Goal: Task Accomplishment & Management: Use online tool/utility

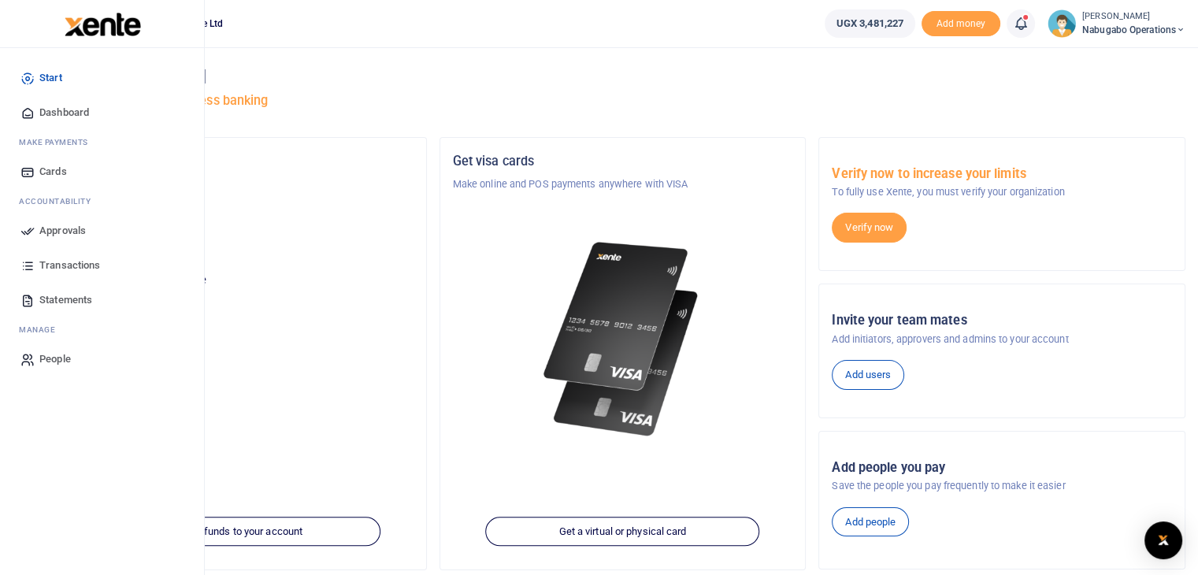
click at [70, 228] on span "Approvals" at bounding box center [62, 231] width 46 height 16
click at [68, 234] on span "Approvals" at bounding box center [62, 231] width 46 height 16
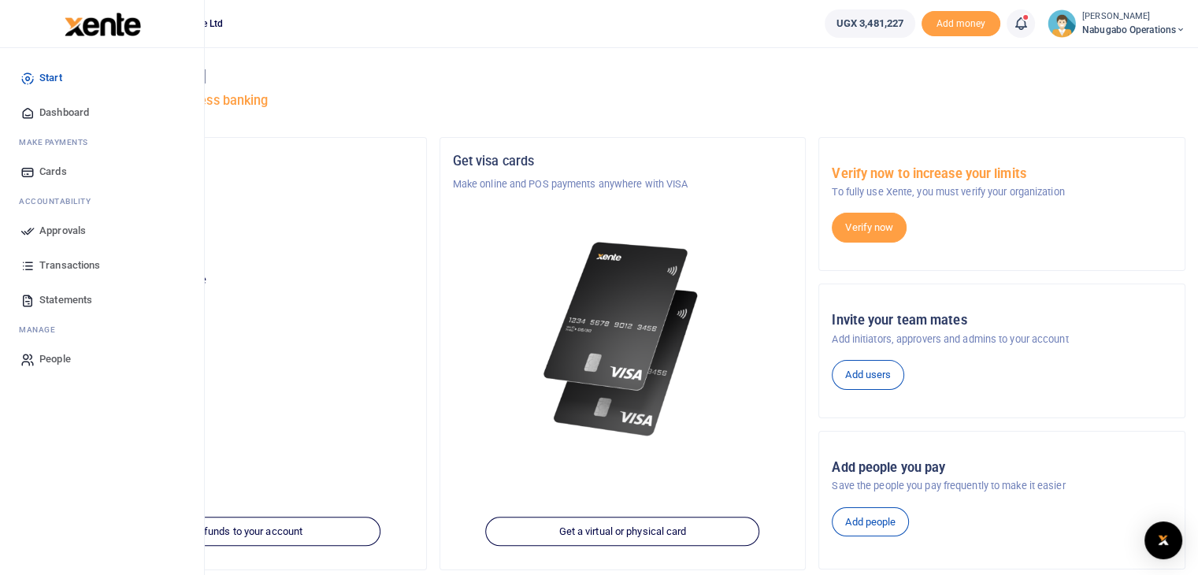
click at [68, 234] on span "Approvals" at bounding box center [62, 231] width 46 height 16
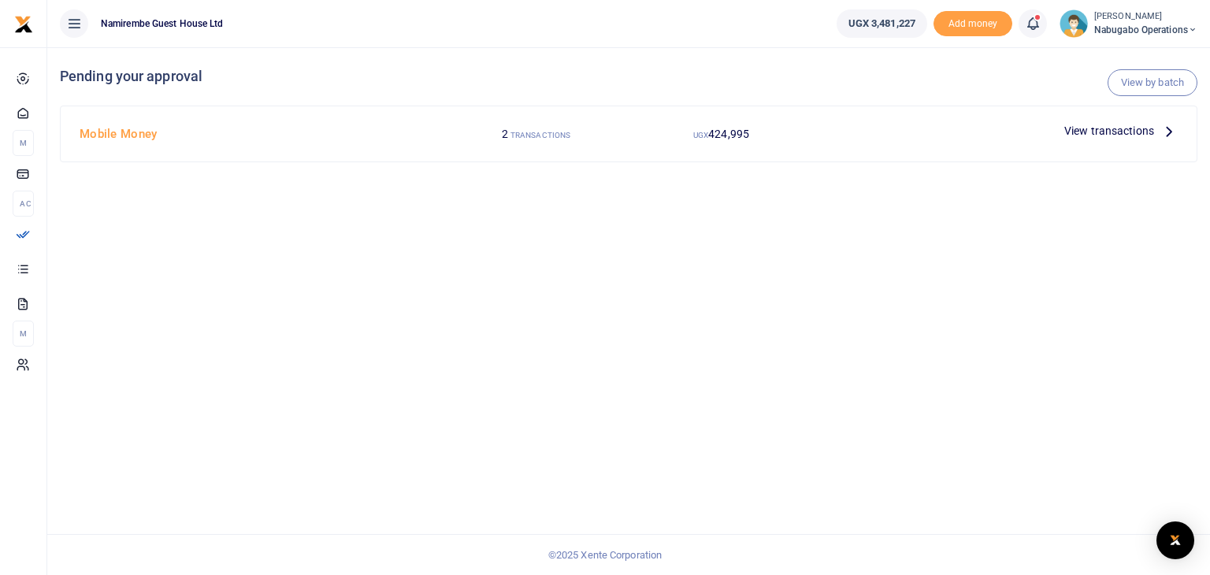
click at [1171, 128] on icon at bounding box center [1169, 130] width 17 height 17
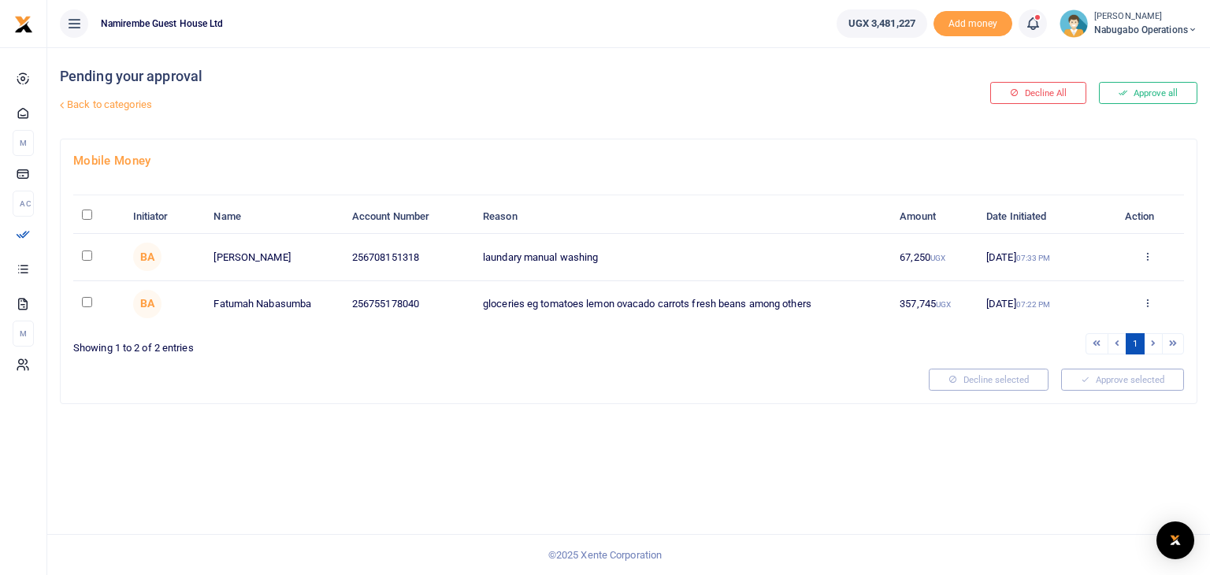
click at [91, 260] on td at bounding box center [98, 257] width 50 height 46
click at [82, 256] on input "checkbox" at bounding box center [87, 256] width 10 height 10
checkbox input "true"
click at [84, 303] on input "checkbox" at bounding box center [87, 302] width 10 height 10
checkbox input "true"
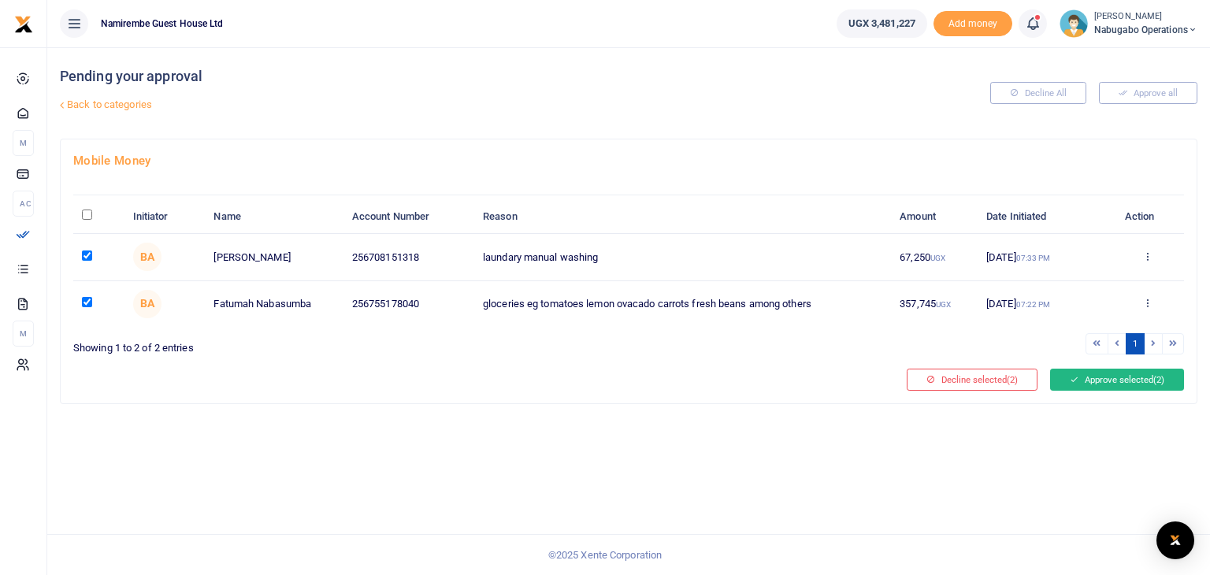
click at [1100, 382] on button "Approve selected (2)" at bounding box center [1117, 380] width 134 height 22
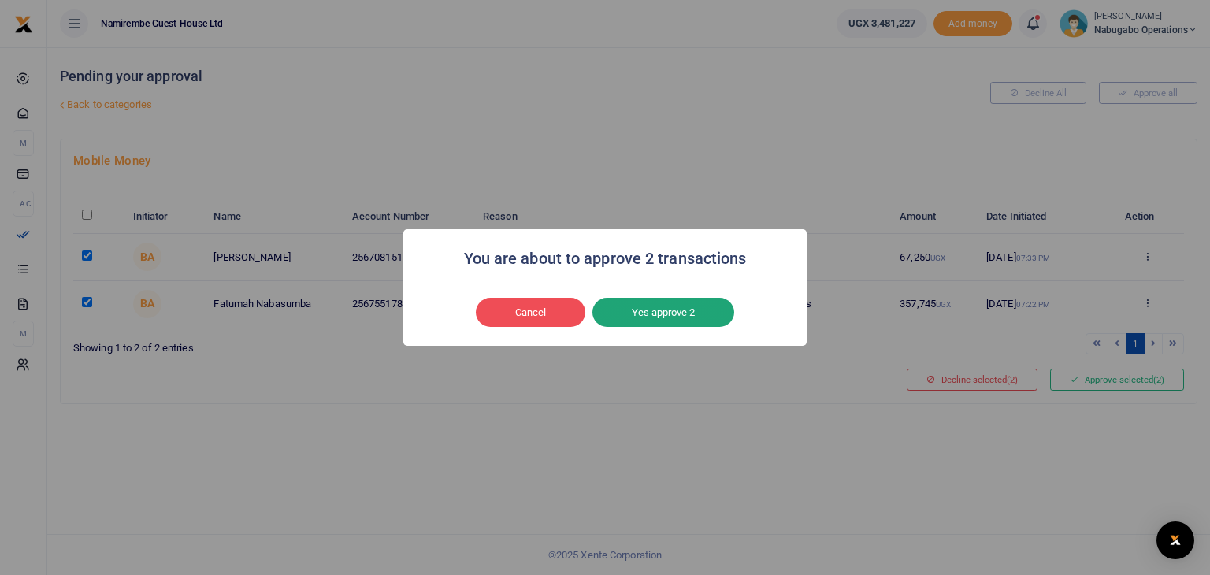
click at [656, 300] on button "Yes approve 2" at bounding box center [663, 313] width 142 height 30
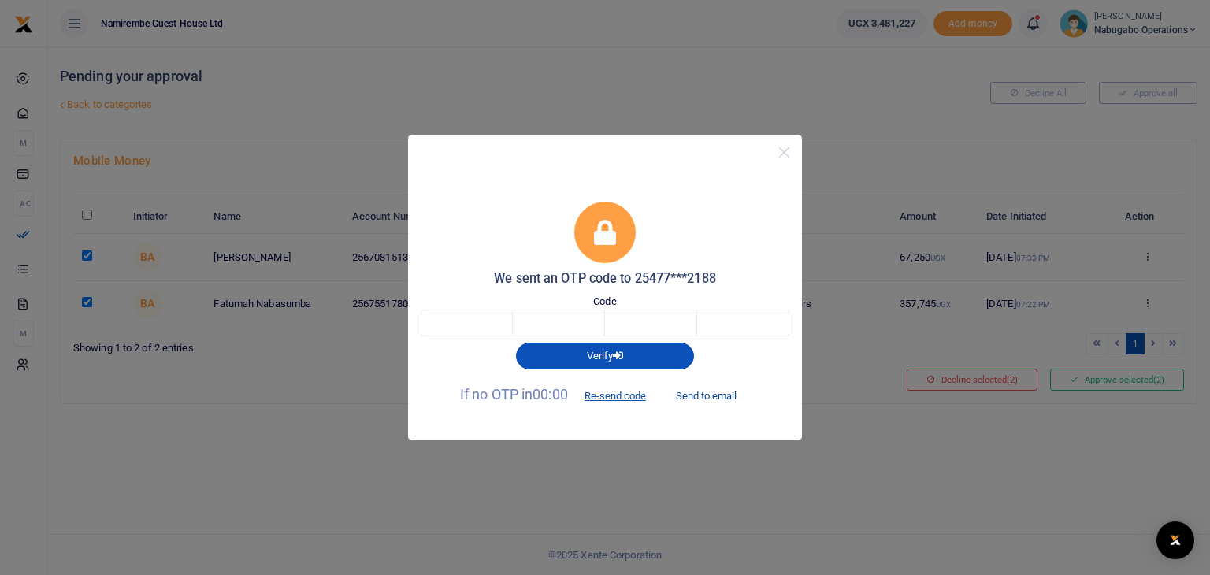
click at [731, 392] on button "Send to email" at bounding box center [706, 395] width 87 height 27
click at [723, 396] on button "Send to email" at bounding box center [706, 395] width 87 height 27
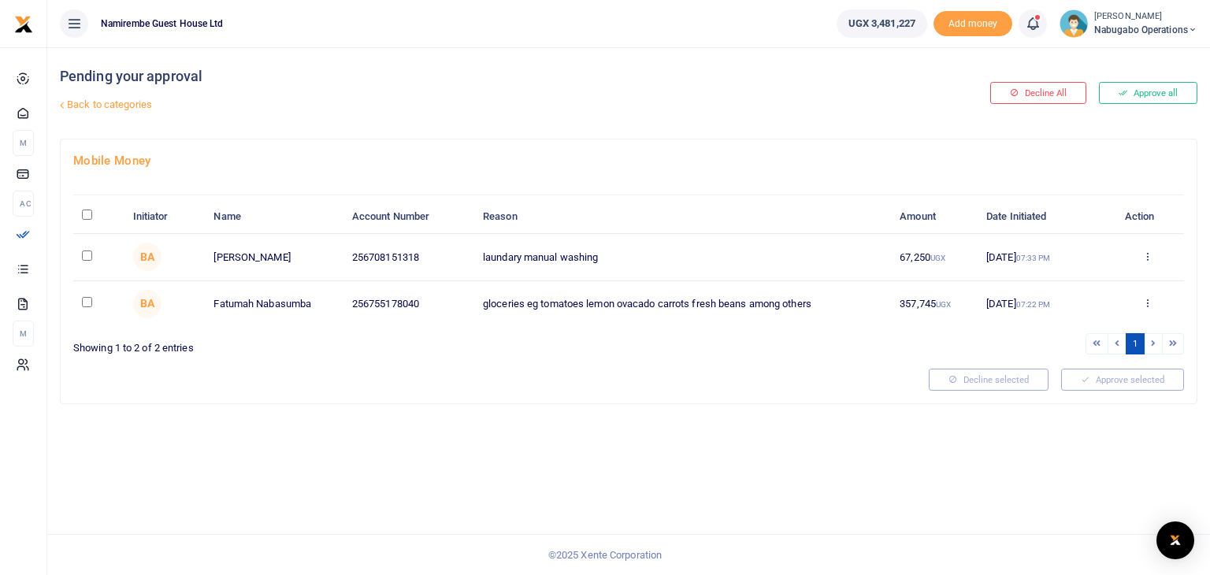
click at [85, 254] on input "checkbox" at bounding box center [87, 256] width 10 height 10
checkbox input "true"
click at [85, 297] on input "checkbox" at bounding box center [87, 302] width 10 height 10
checkbox input "true"
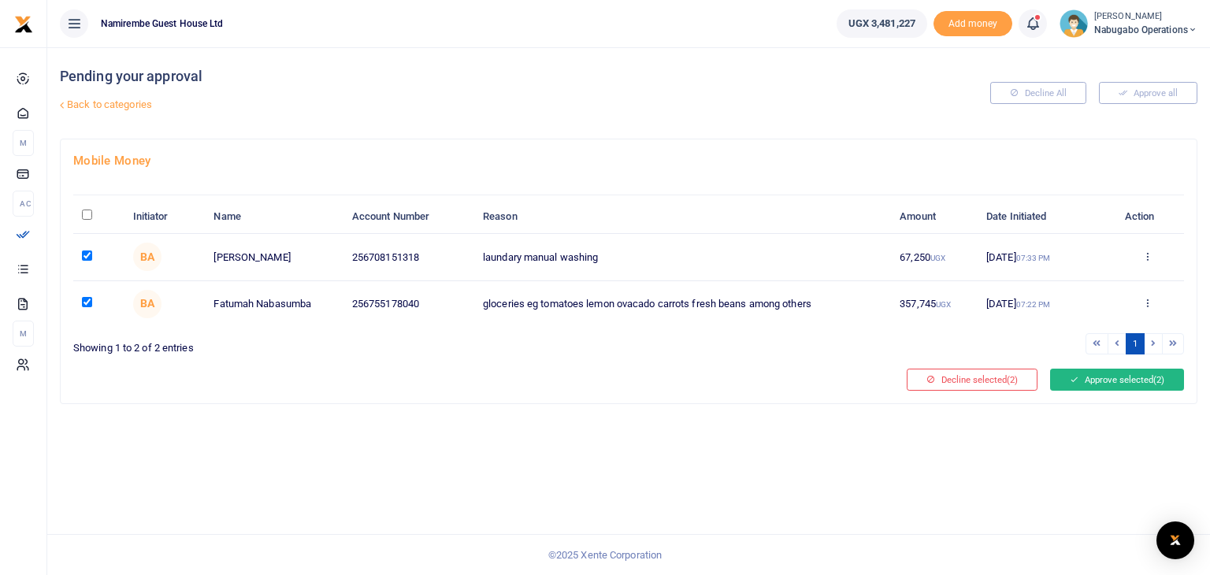
click at [1112, 384] on button "Approve selected (2)" at bounding box center [1117, 380] width 134 height 22
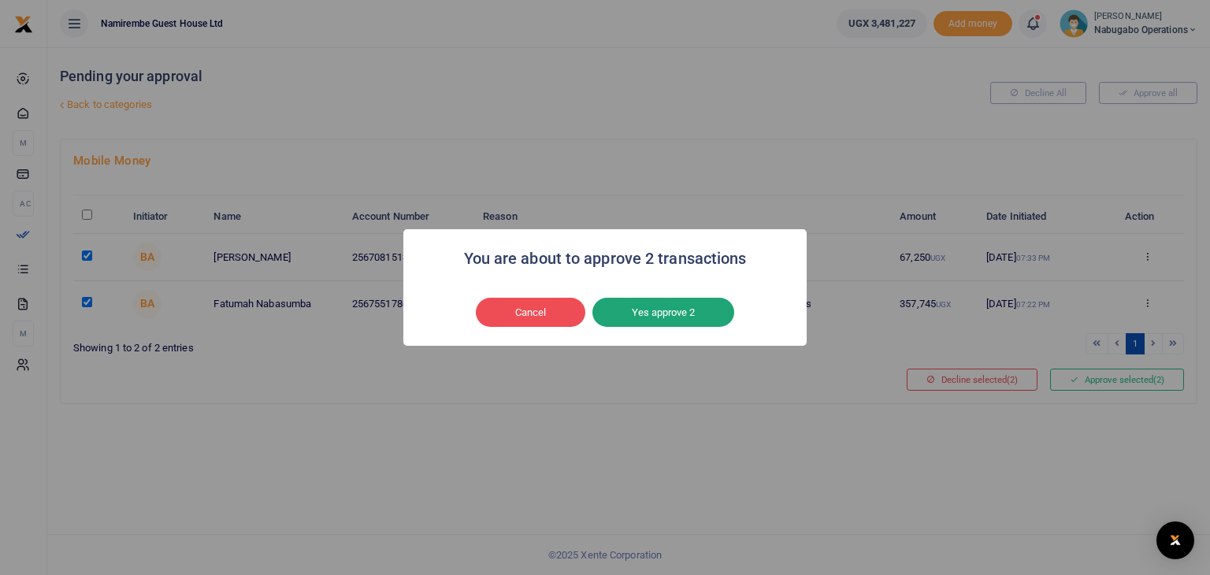
click at [666, 320] on button "Yes approve 2" at bounding box center [663, 313] width 142 height 30
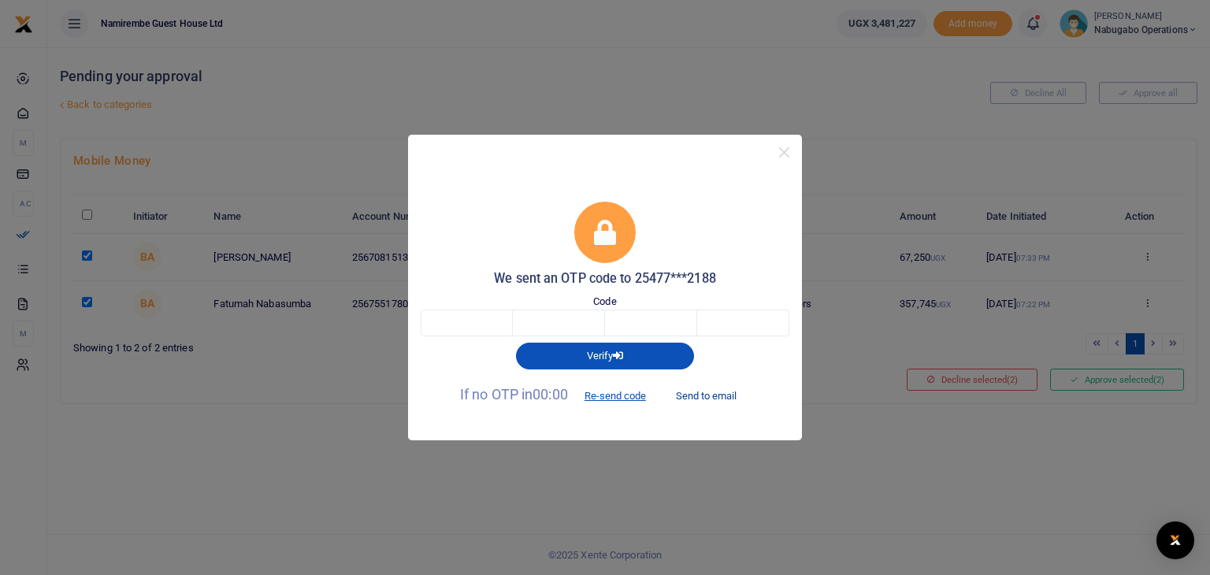
click at [699, 398] on button "Send to email" at bounding box center [706, 395] width 87 height 27
click at [488, 322] on input "text" at bounding box center [467, 323] width 92 height 27
type input "6"
type input "7"
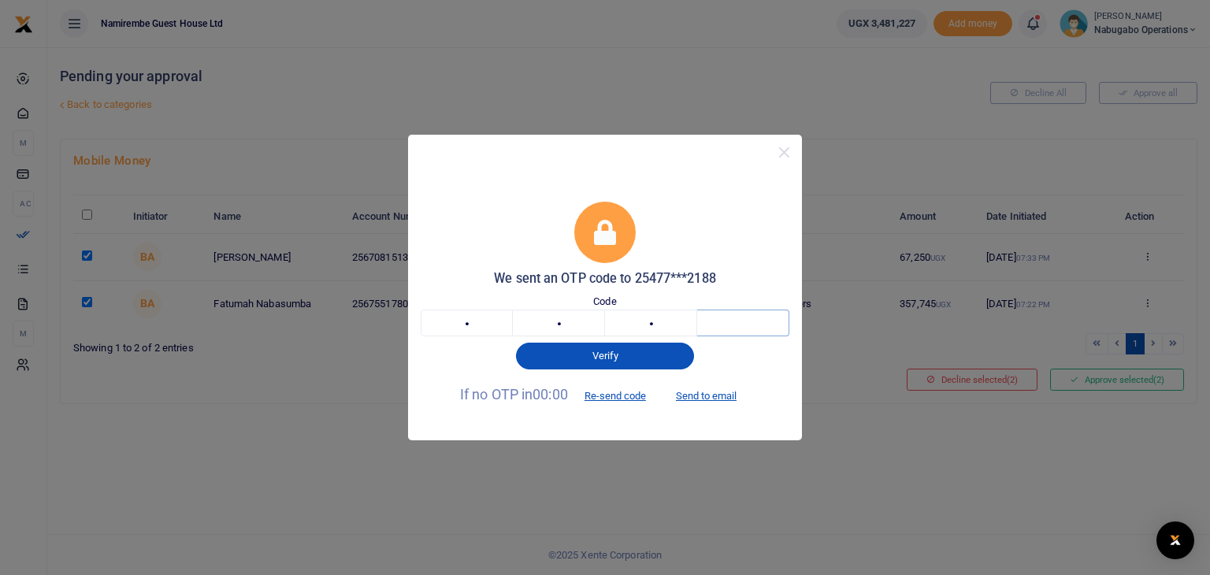
type input "2"
